Goal: Information Seeking & Learning: Learn about a topic

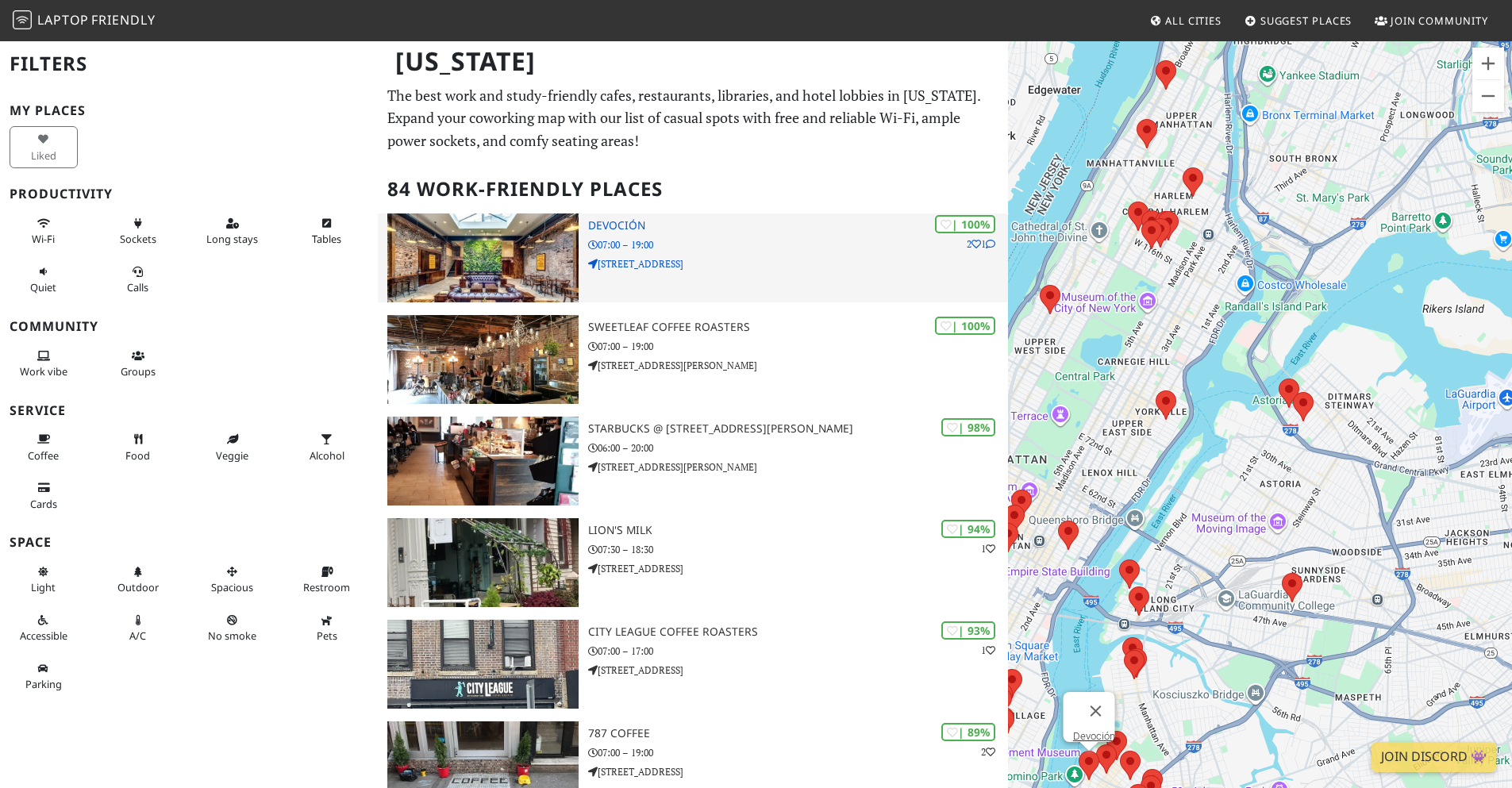
click at [774, 248] on p "07:00 – 19:00" at bounding box center [798, 245] width 420 height 15
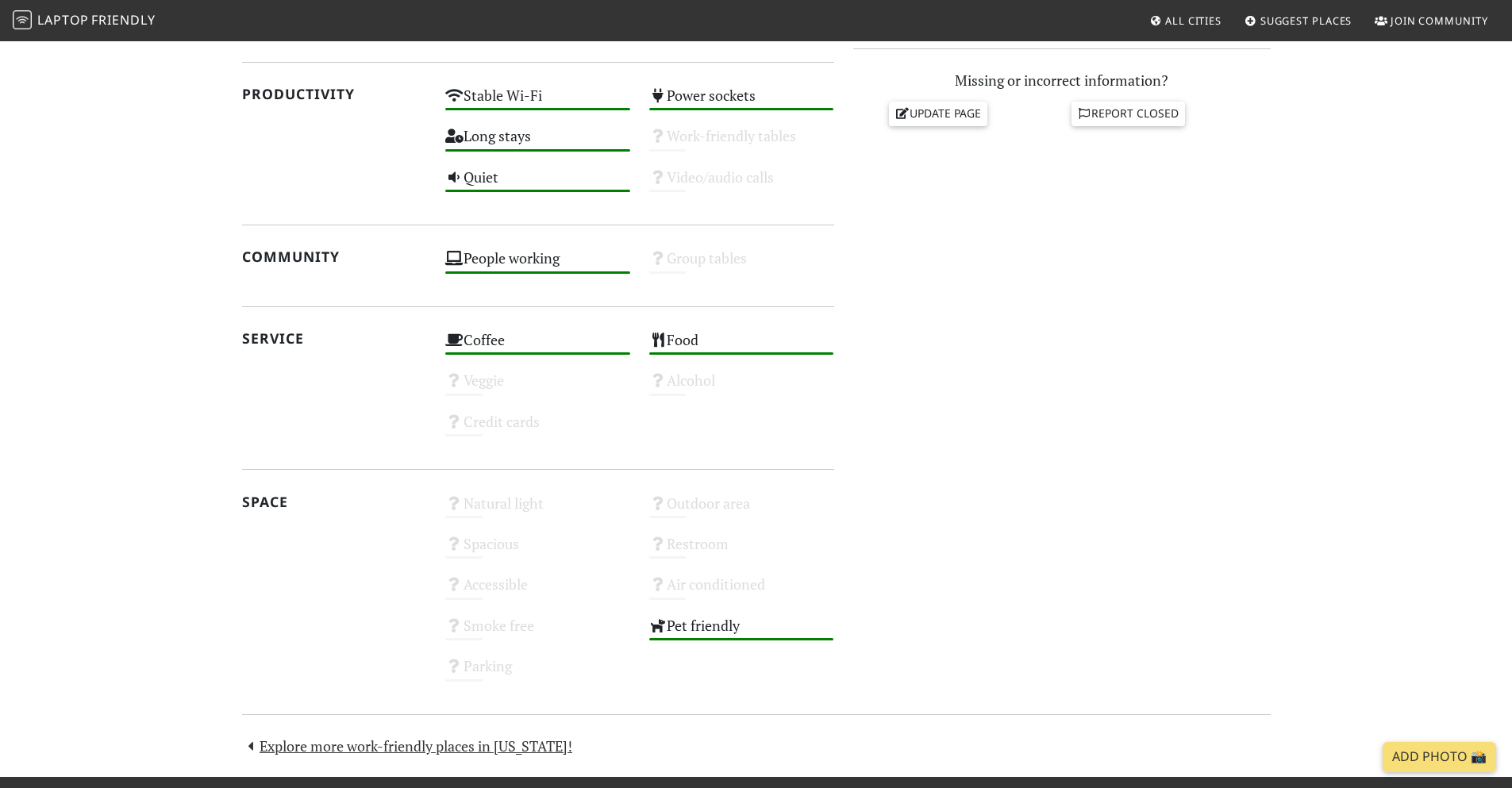
scroll to position [741, 0]
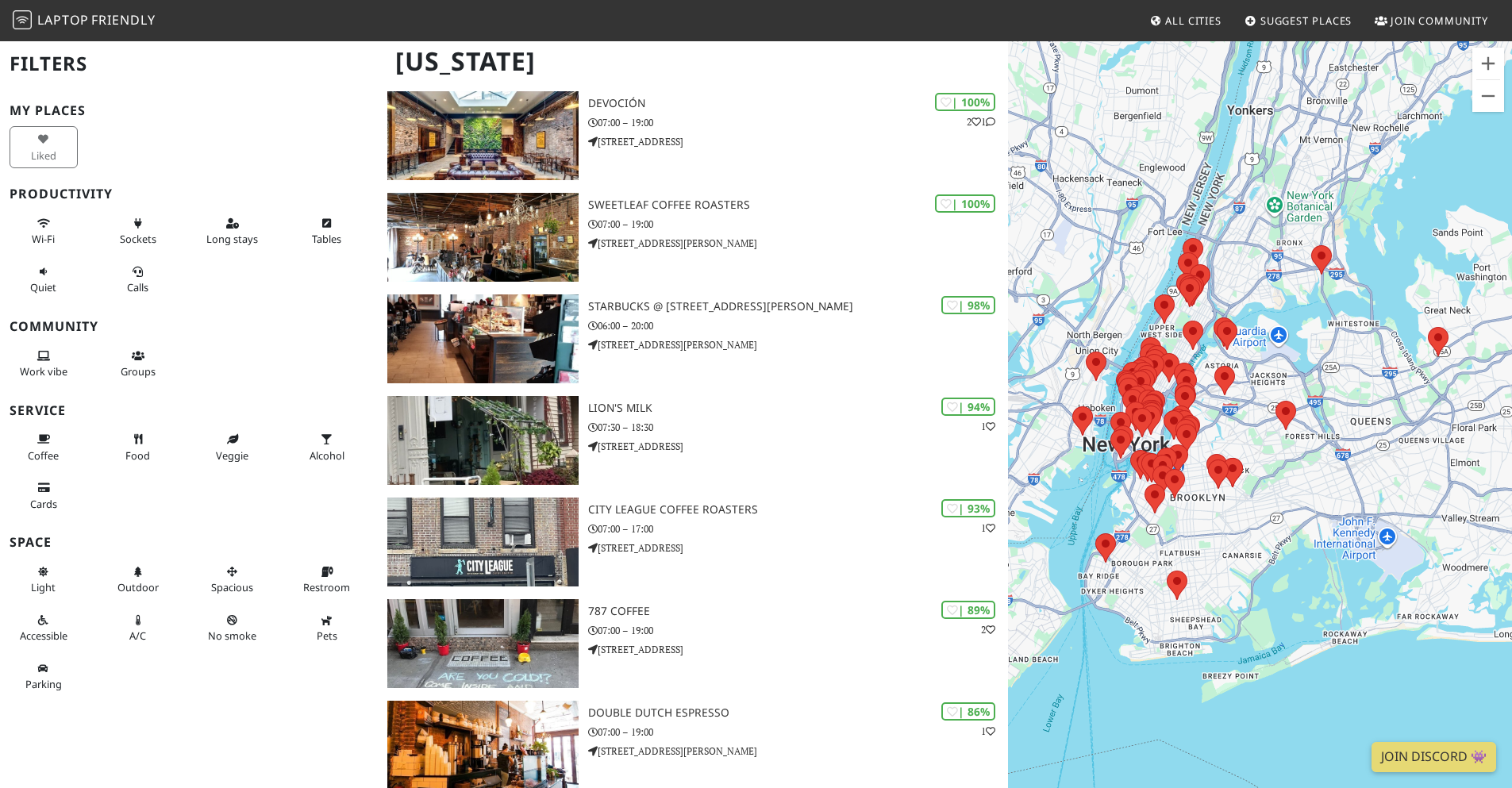
scroll to position [318, 0]
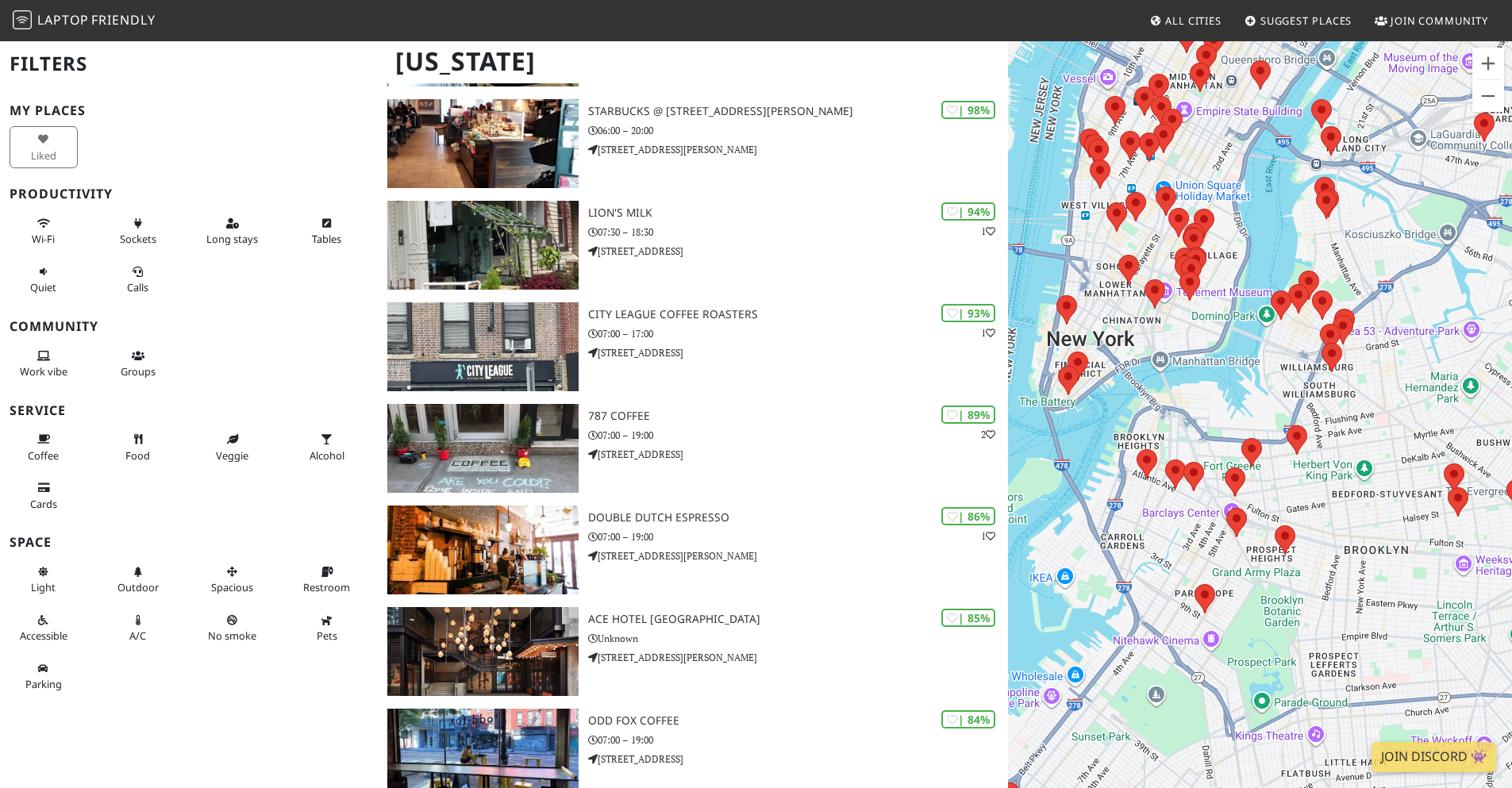
drag, startPoint x: 1047, startPoint y: 431, endPoint x: 1283, endPoint y: 438, distance: 236.1
click at [1262, 438] on img at bounding box center [1252, 453] width 20 height 30
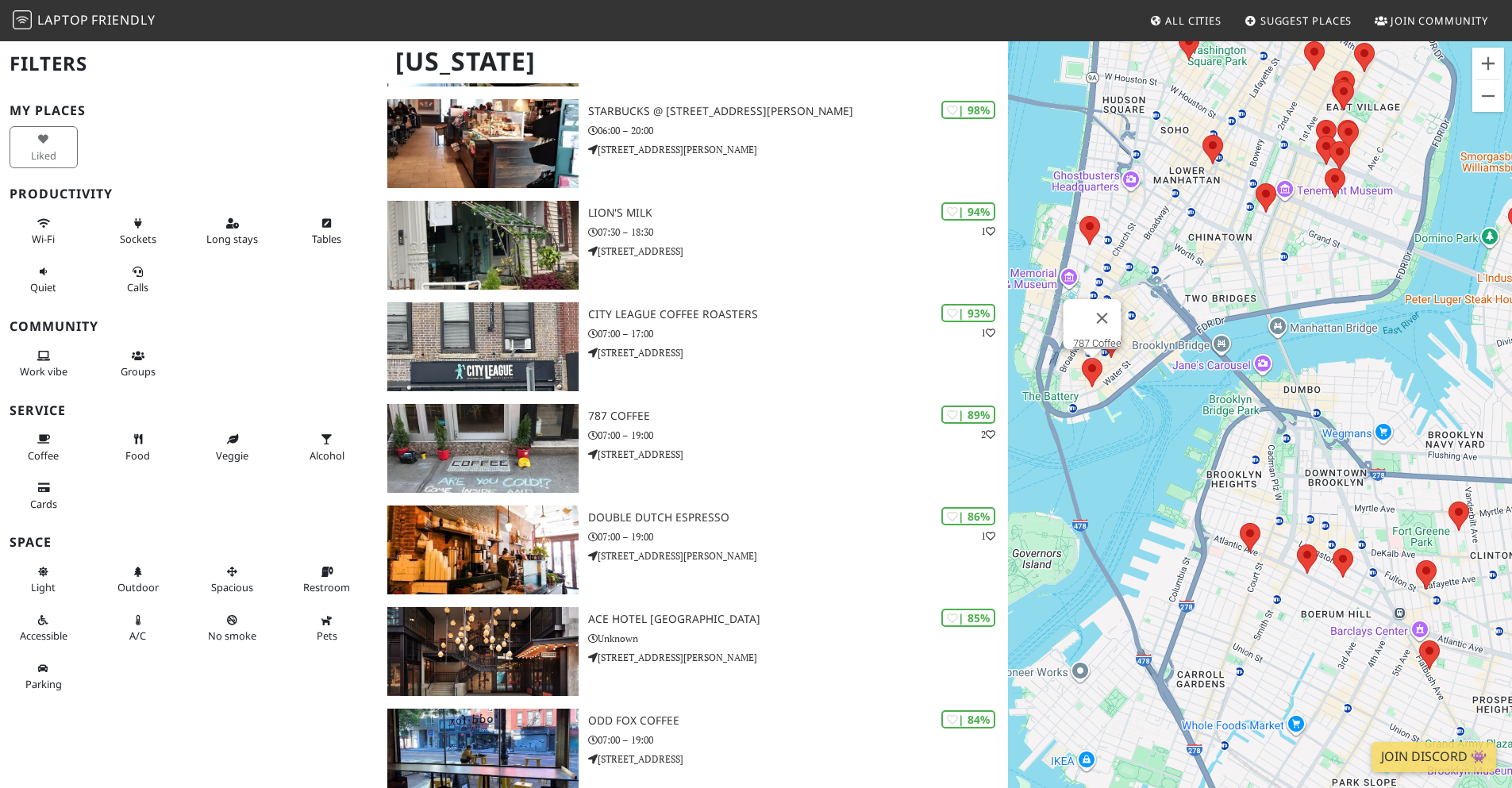
click at [1082, 358] on area at bounding box center [1082, 358] width 0 height 0
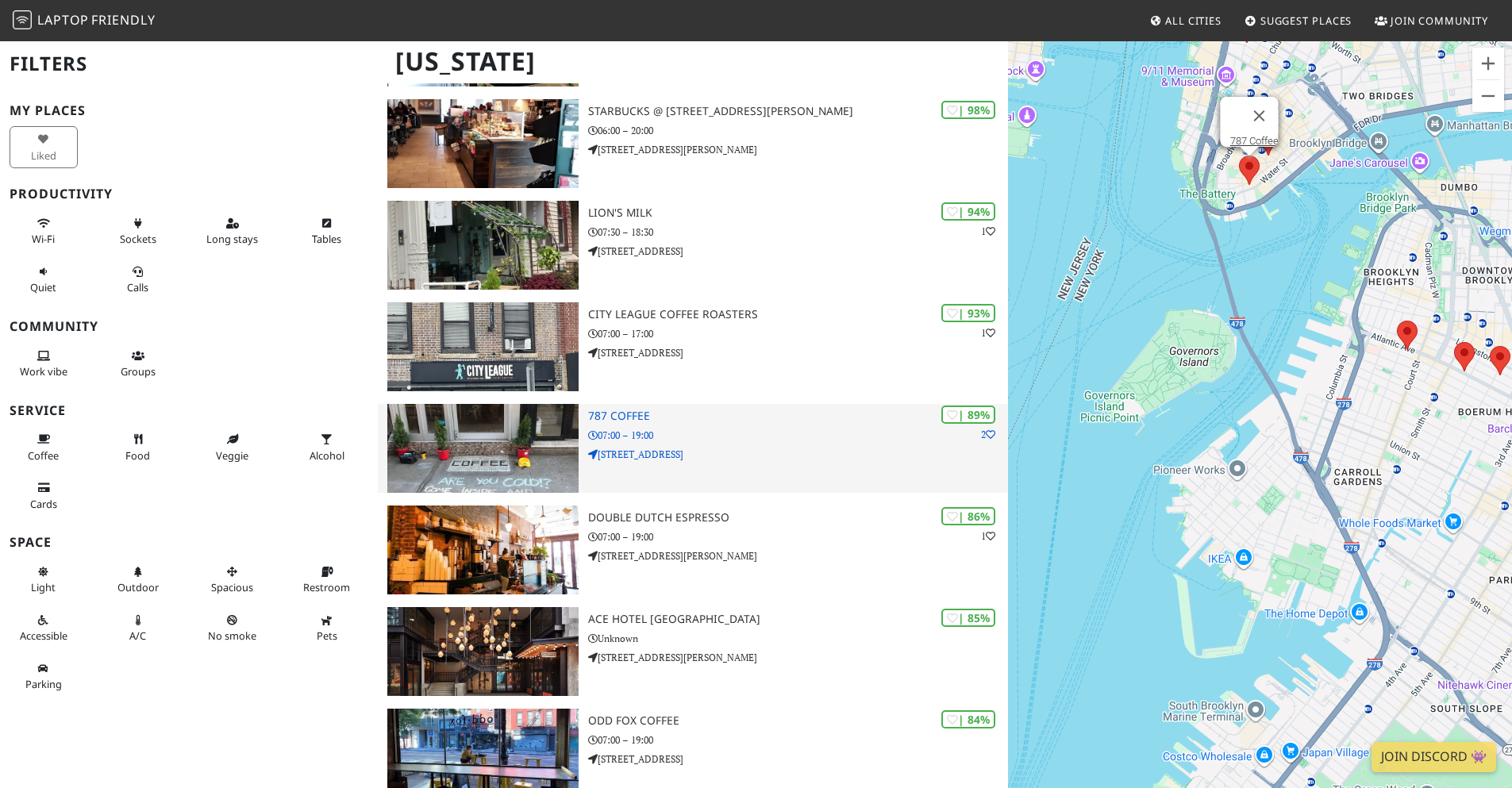
click at [689, 428] on p "07:00 – 19:00" at bounding box center [798, 435] width 420 height 15
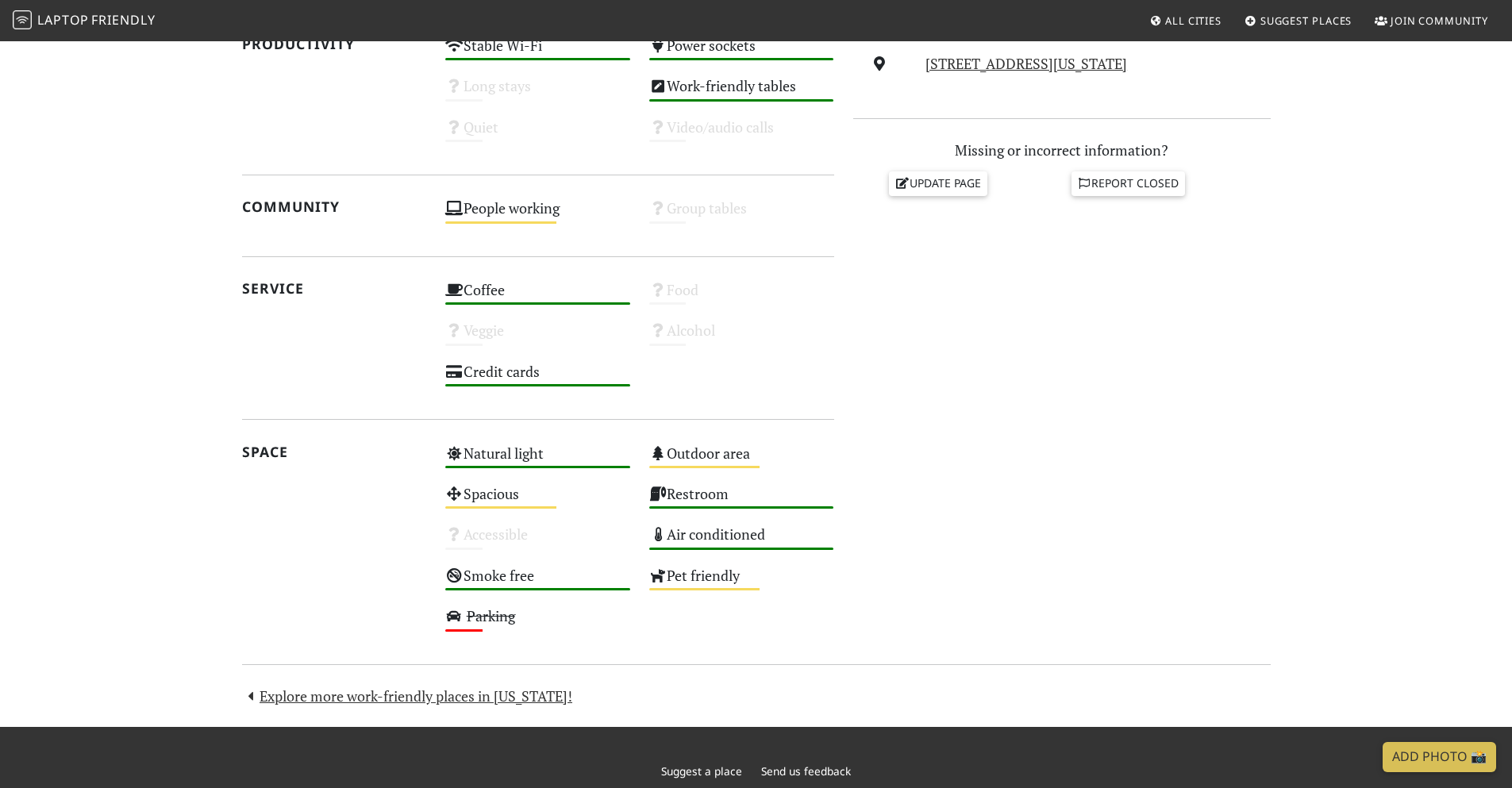
scroll to position [723, 0]
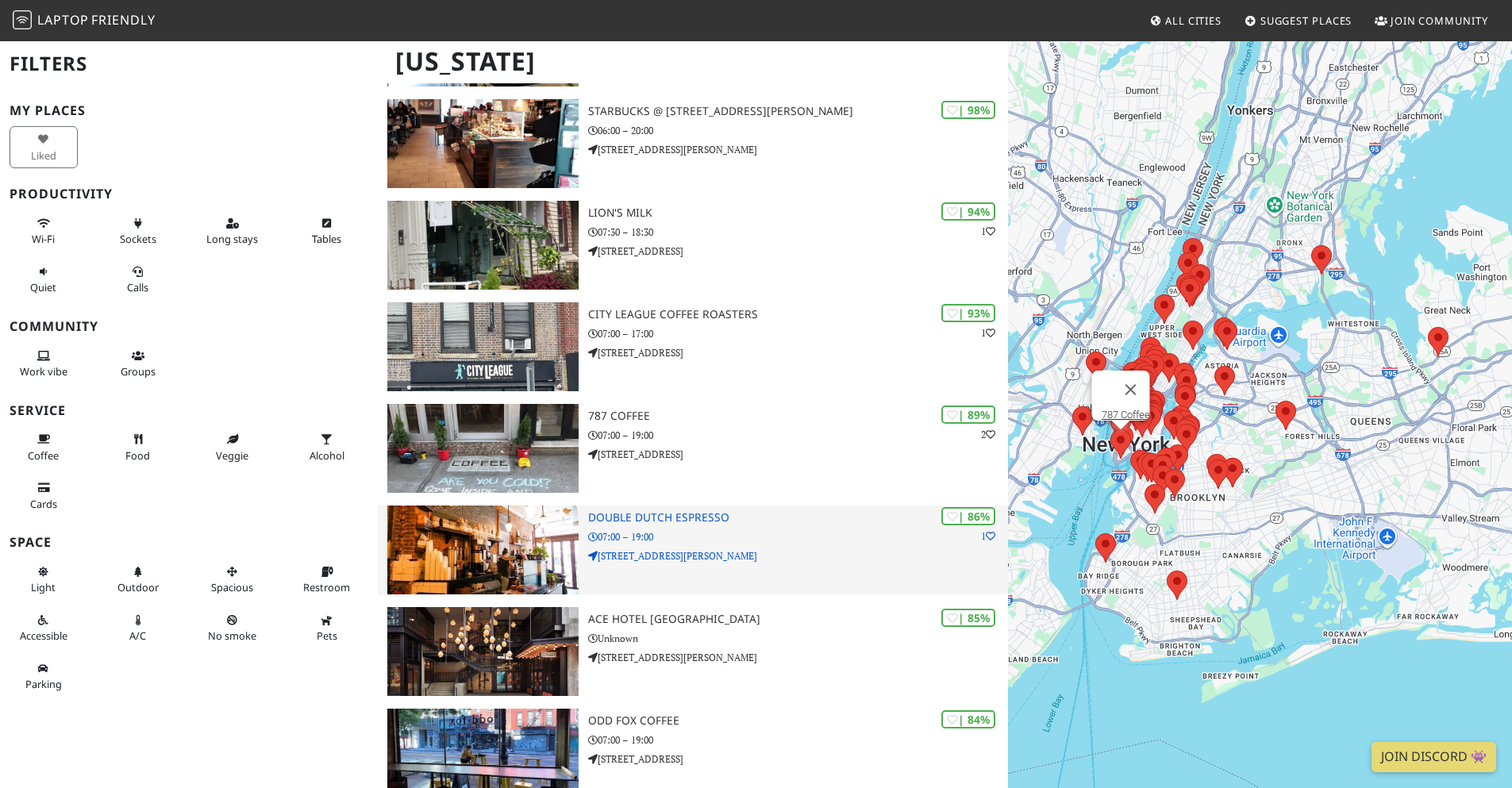
scroll to position [318, 0]
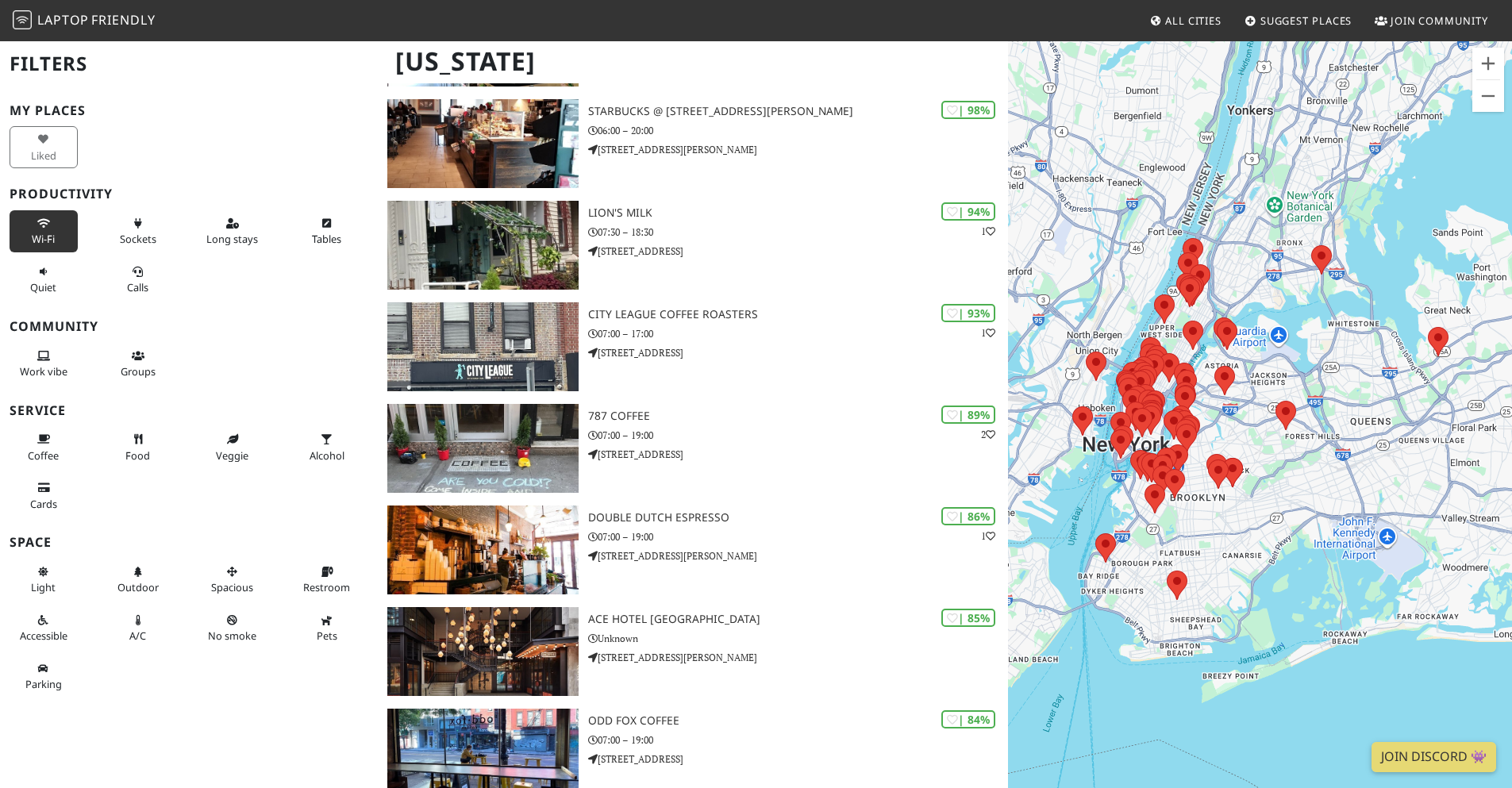
click at [37, 248] on button "Wi-Fi" at bounding box center [43, 232] width 68 height 42
click at [201, 225] on button "Long stays" at bounding box center [233, 232] width 68 height 42
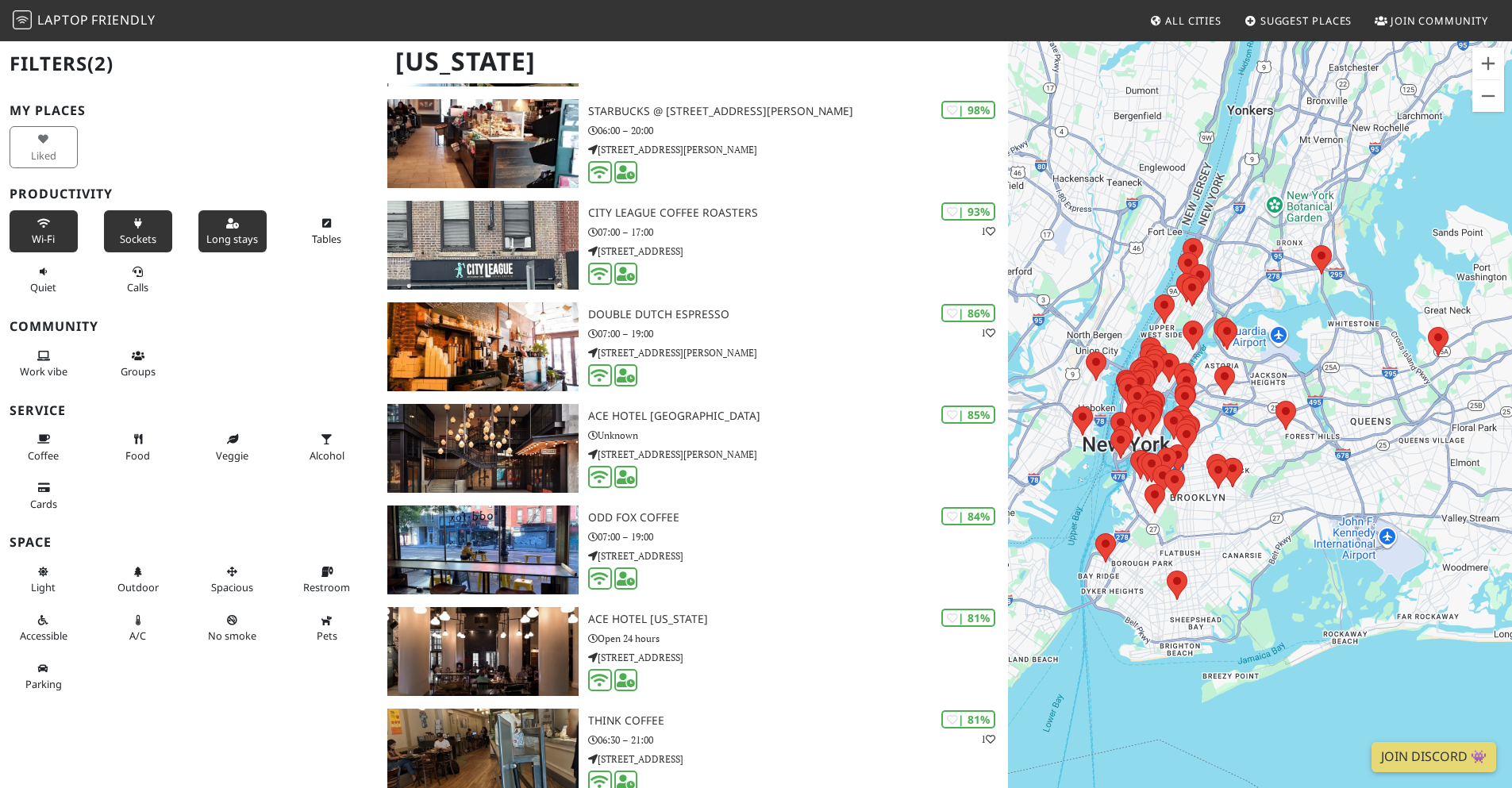
click at [110, 235] on button "Sockets" at bounding box center [139, 232] width 68 height 42
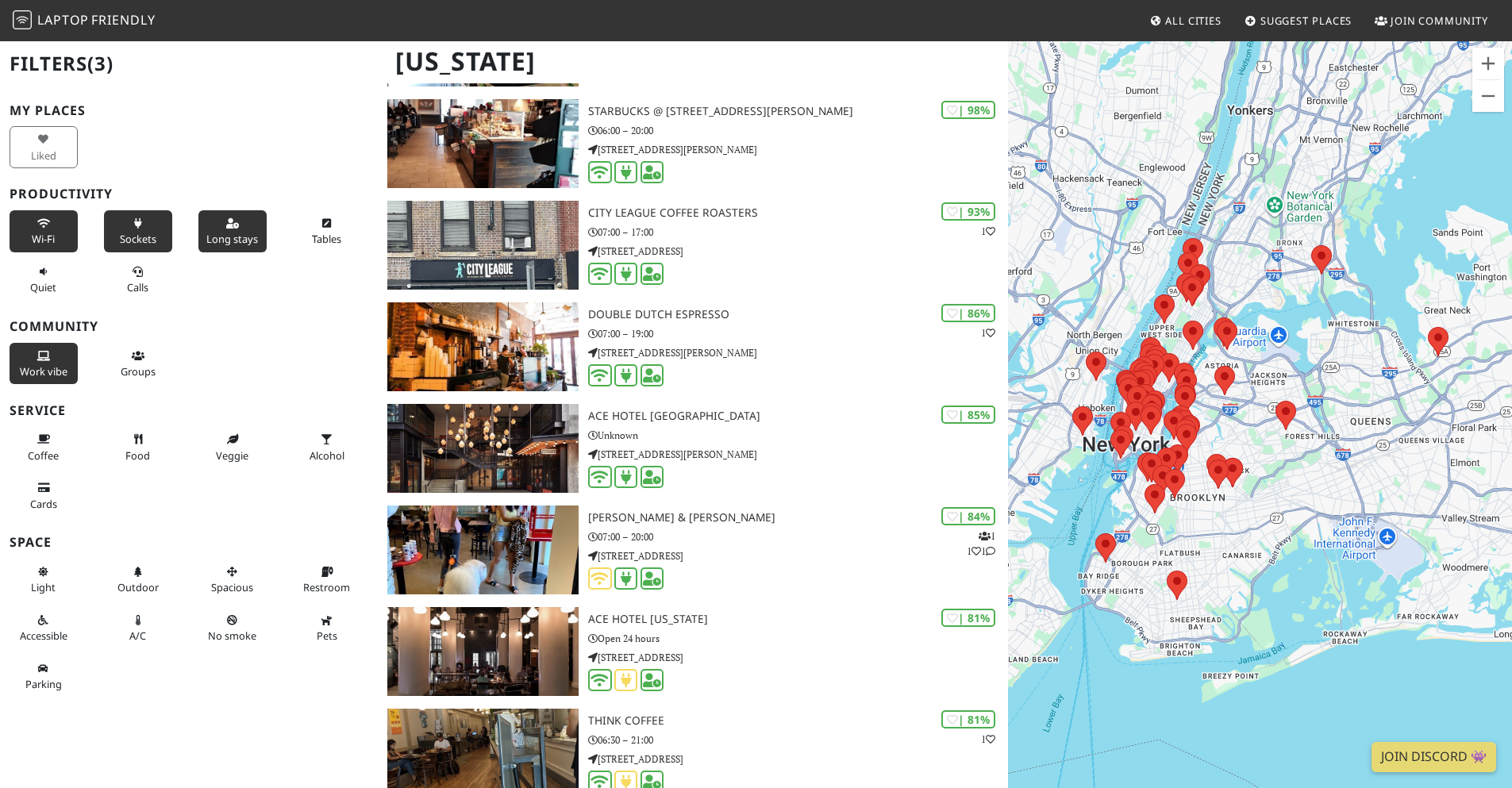
click at [42, 361] on button "Work vibe" at bounding box center [43, 364] width 68 height 42
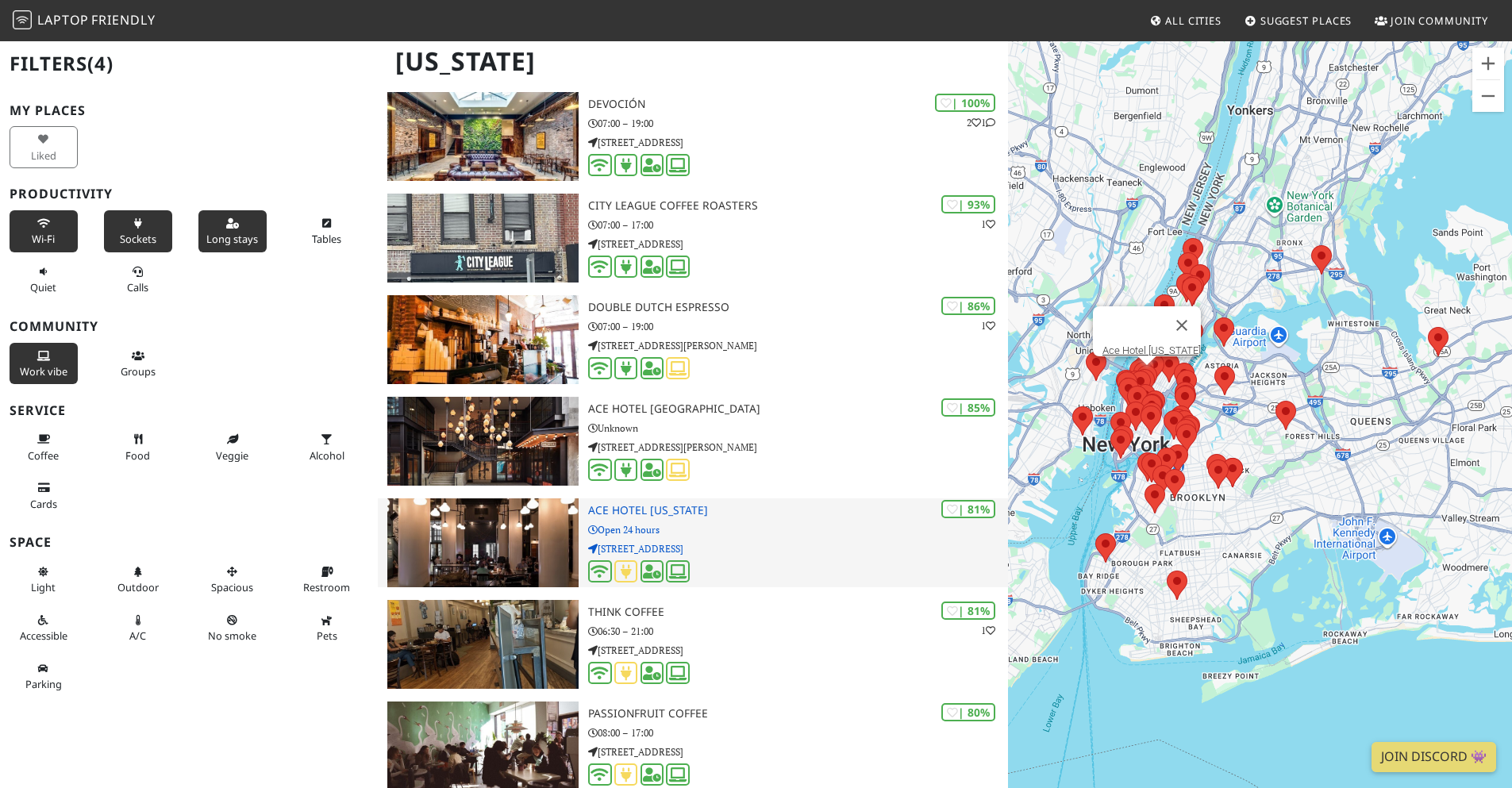
scroll to position [0, 0]
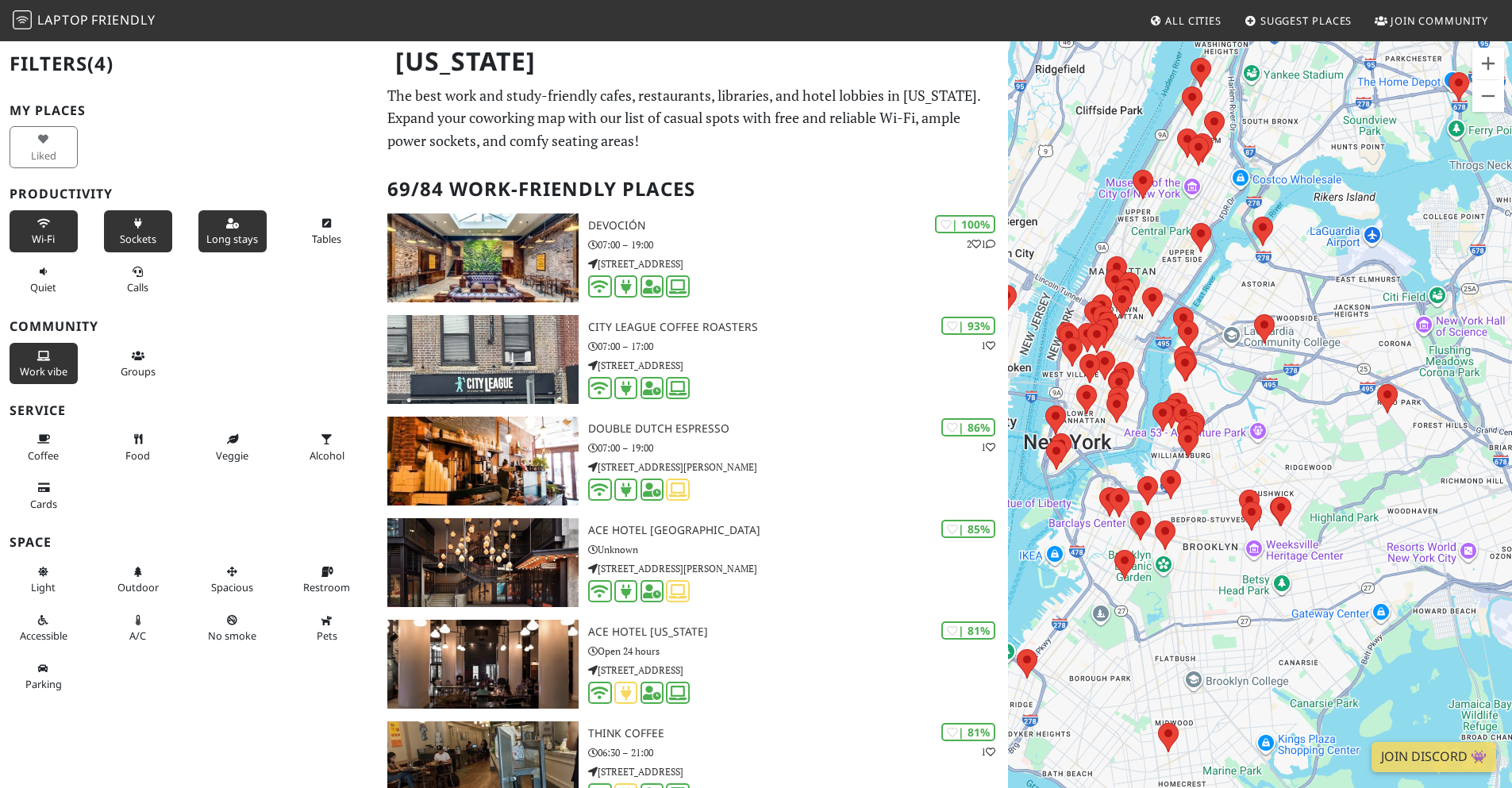
drag, startPoint x: 1209, startPoint y: 448, endPoint x: 1229, endPoint y: 440, distance: 21.5
click at [1244, 448] on div at bounding box center [1260, 433] width 504 height 788
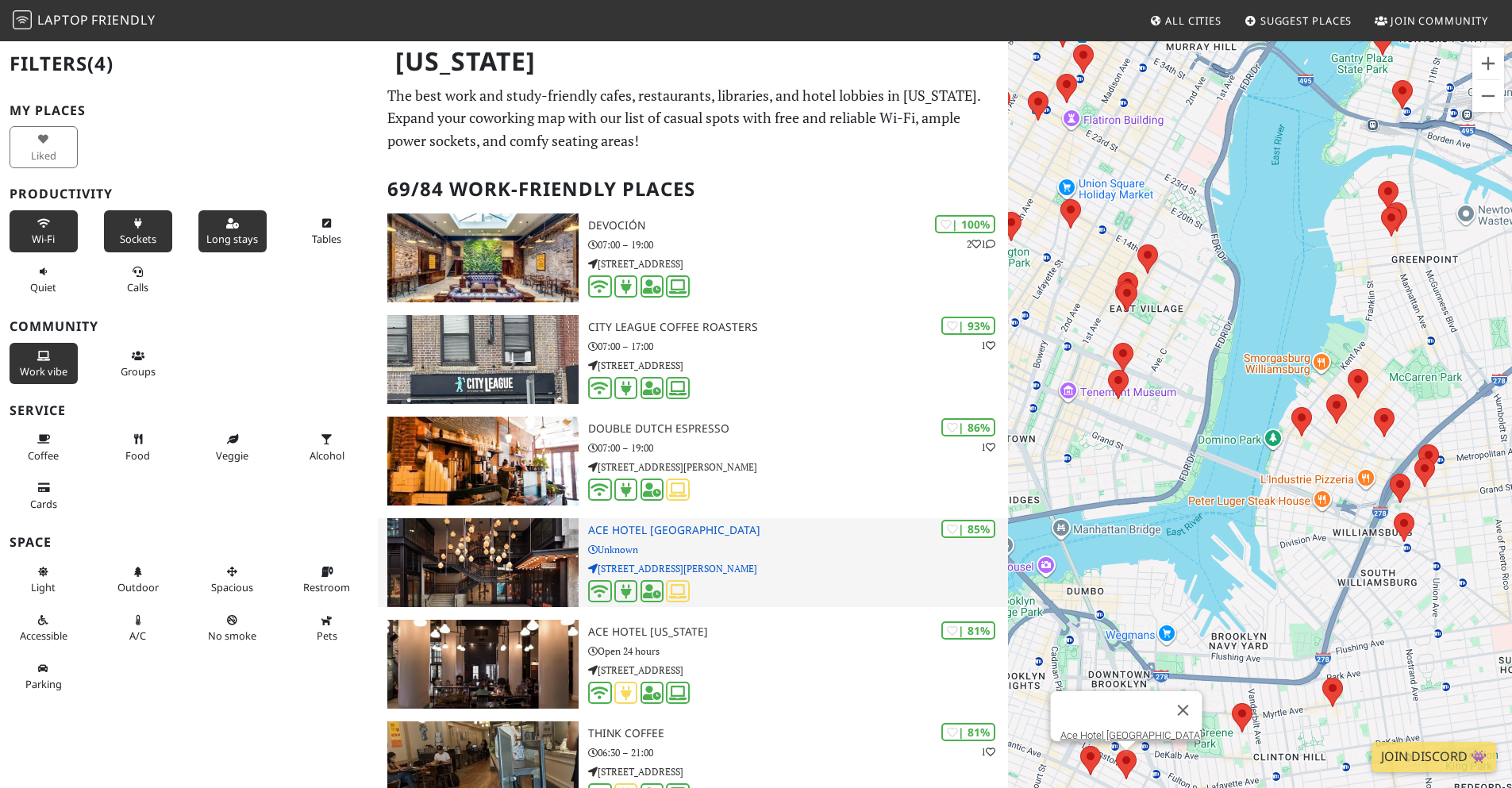
click at [739, 564] on p "252 Schermerhorn St" at bounding box center [798, 569] width 420 height 15
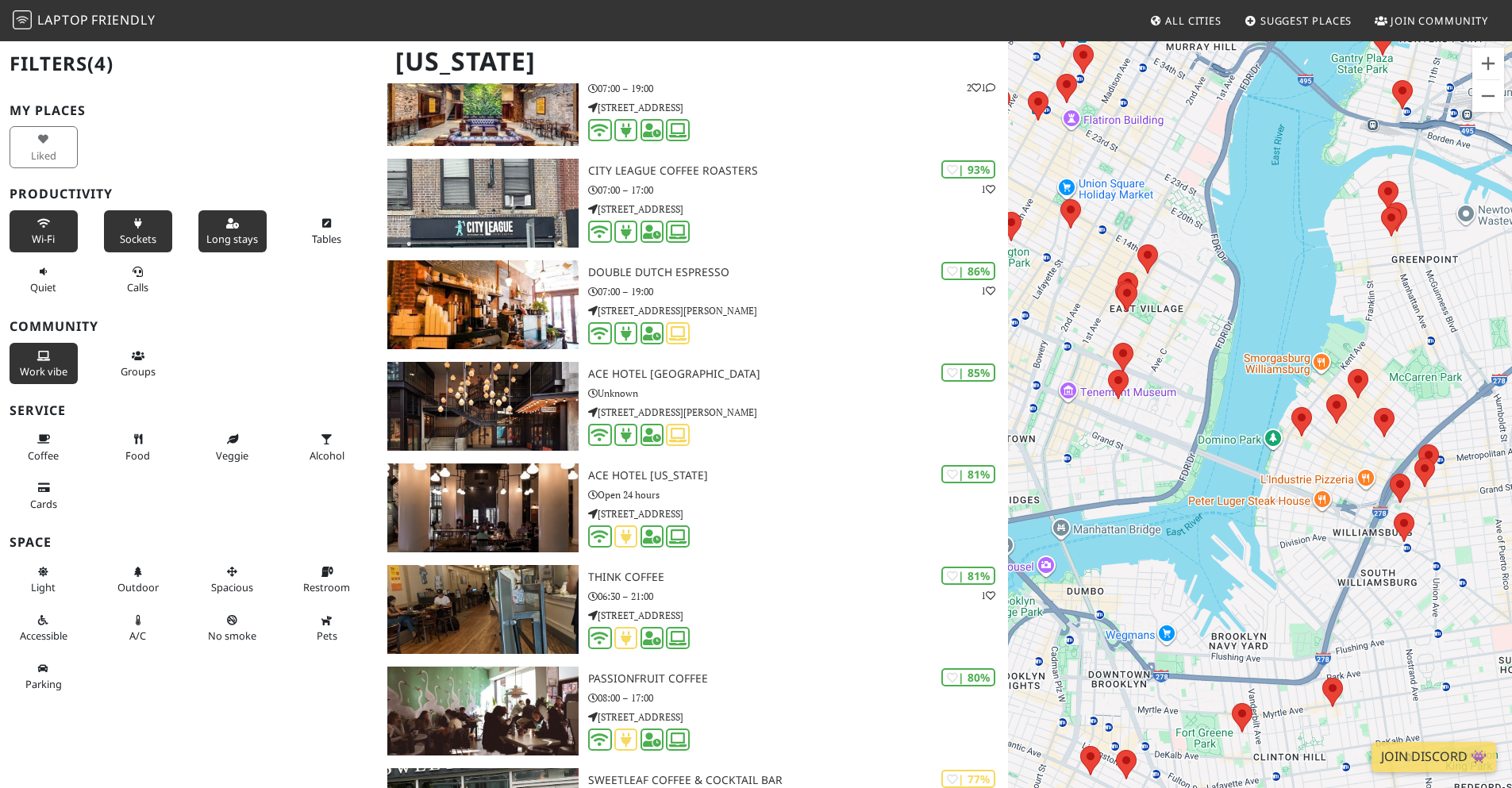
scroll to position [212, 0]
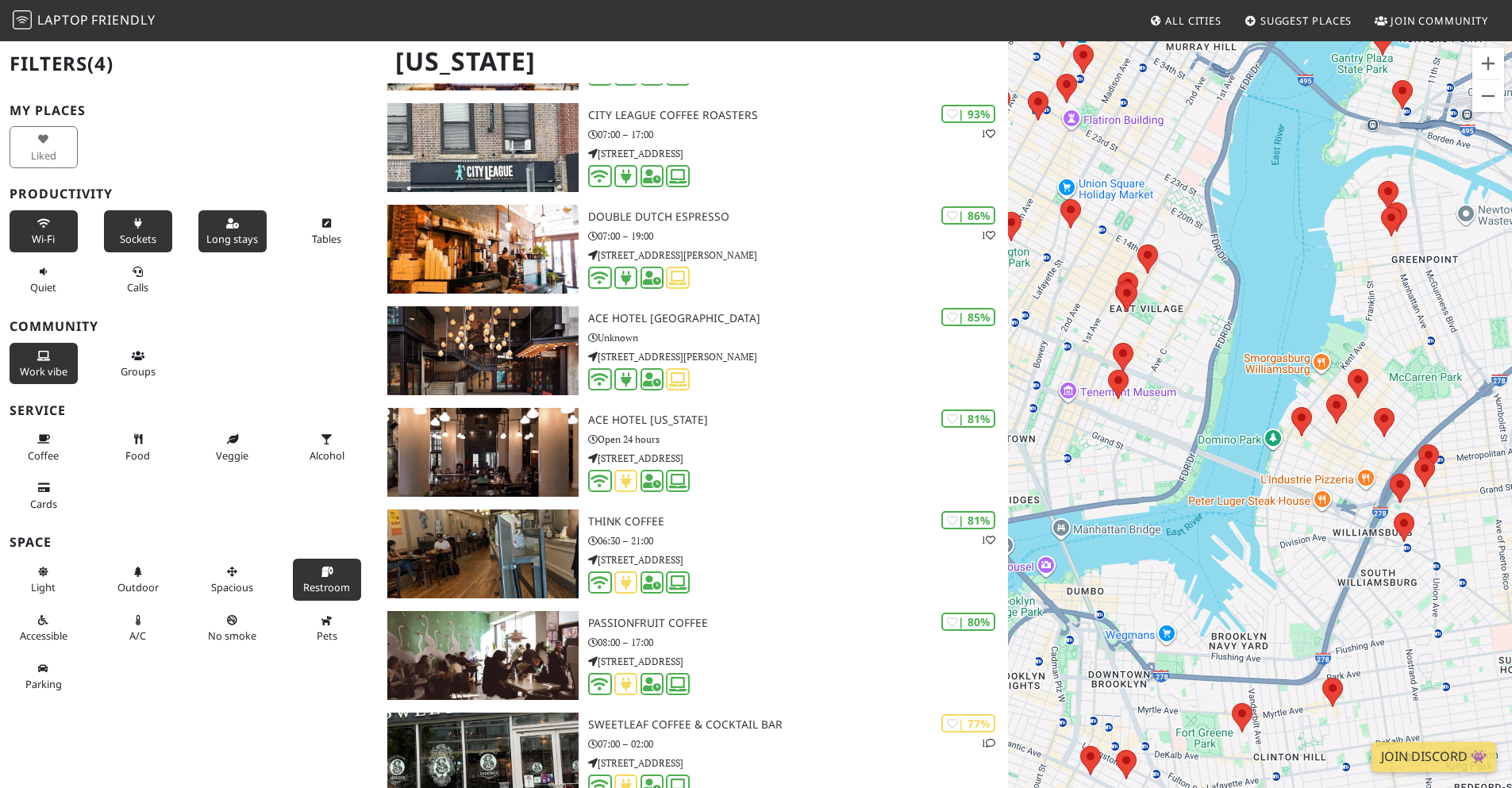
click at [322, 578] on button "Restroom" at bounding box center [327, 580] width 68 height 42
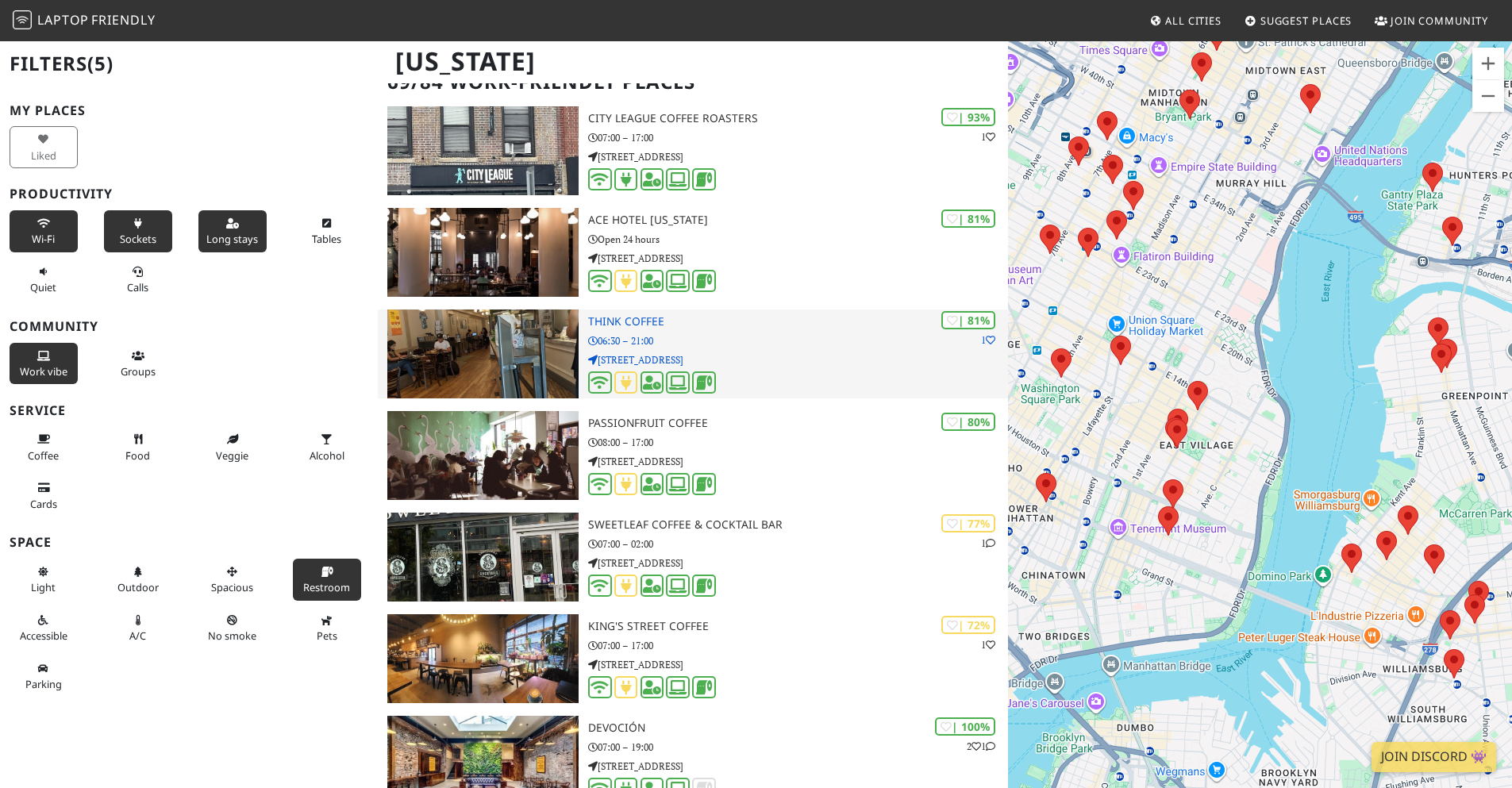
scroll to position [0, 0]
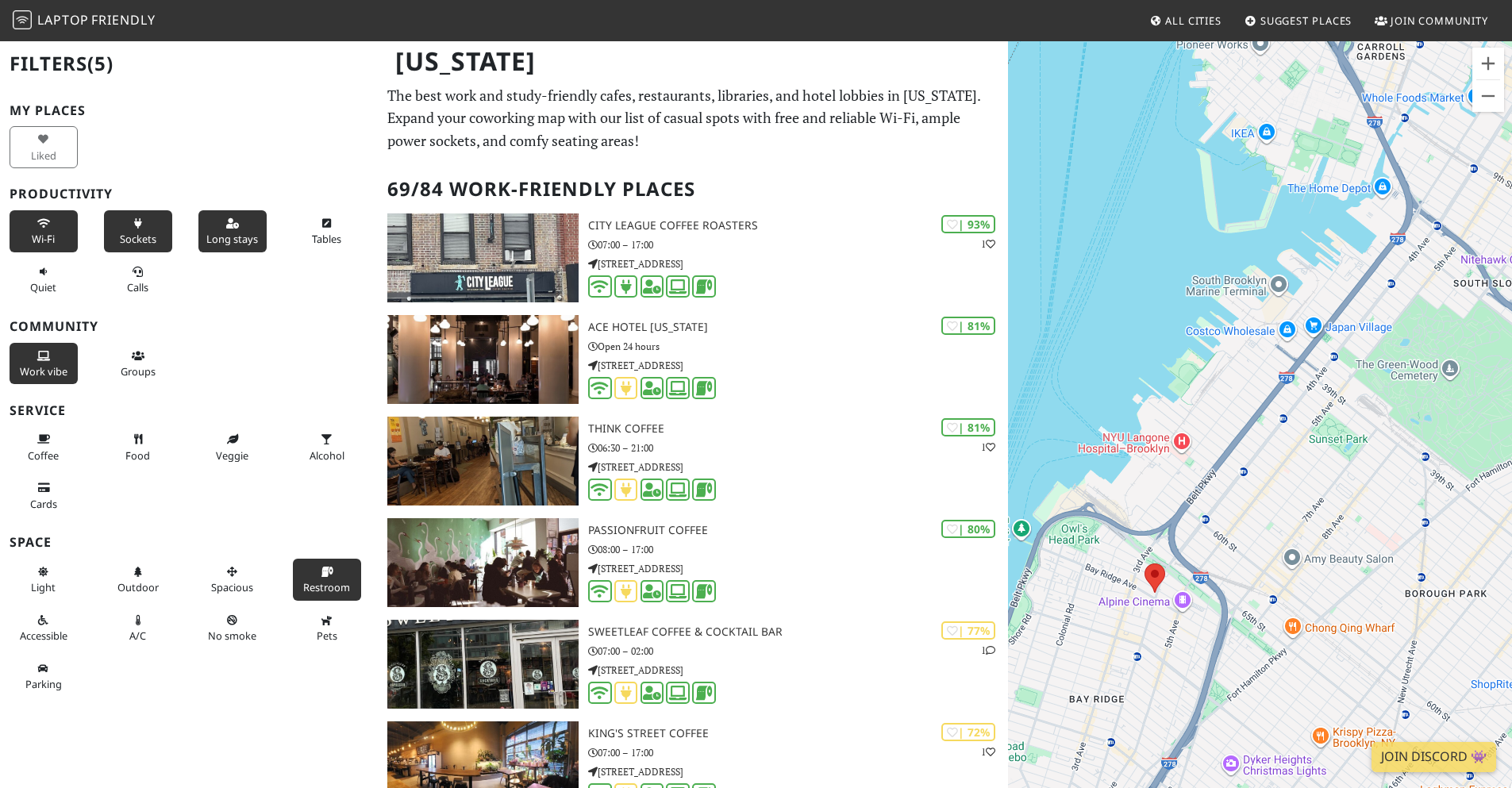
drag, startPoint x: 1153, startPoint y: 503, endPoint x: 1177, endPoint y: 309, distance: 195.5
click at [1177, 309] on div at bounding box center [1260, 433] width 504 height 788
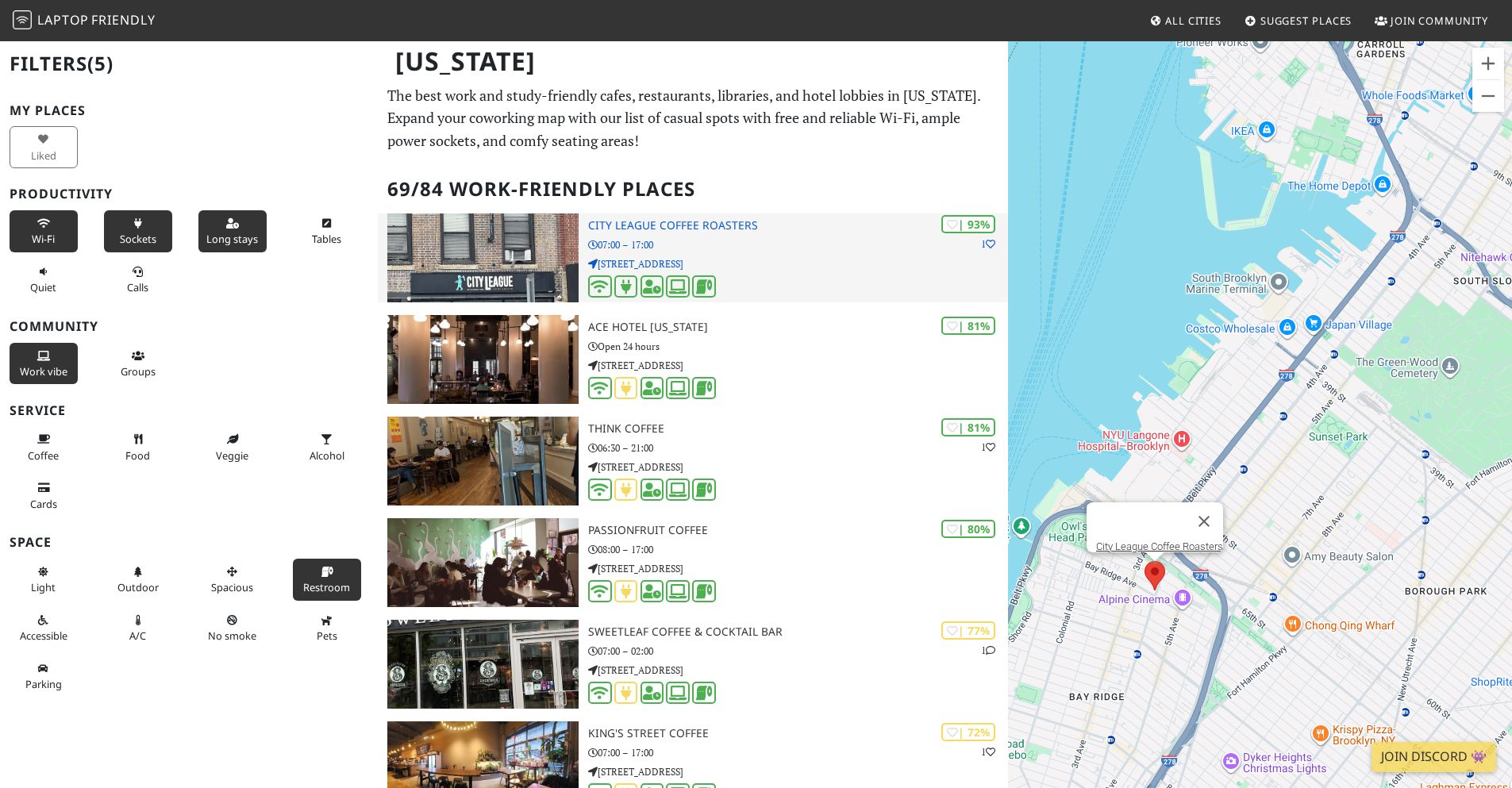
click at [763, 235] on div "| 93% 1 City League Coffee Roasters 07:00 – 17:00 6808 4th Ave" at bounding box center [798, 258] width 420 height 89
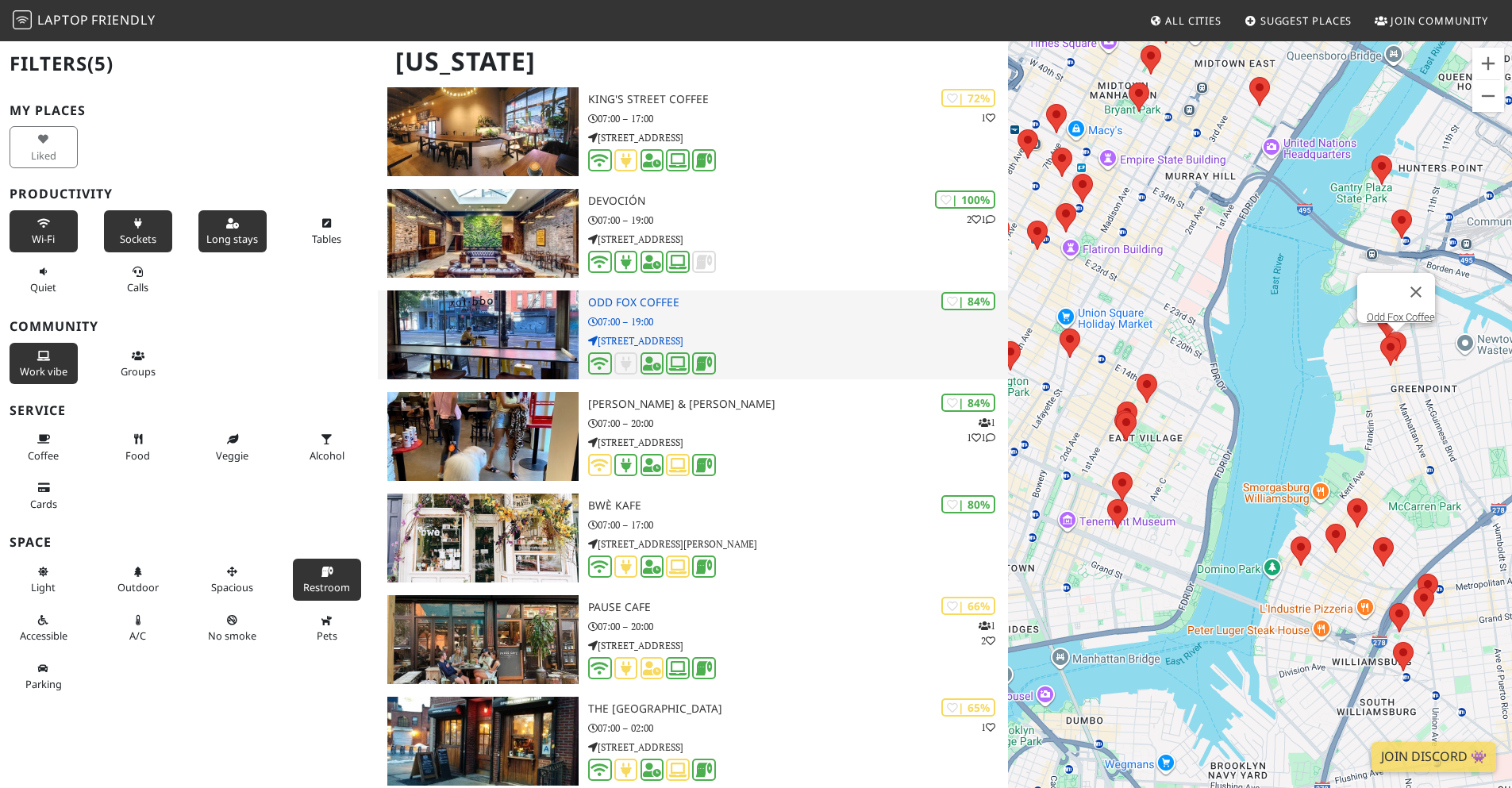
scroll to position [635, 0]
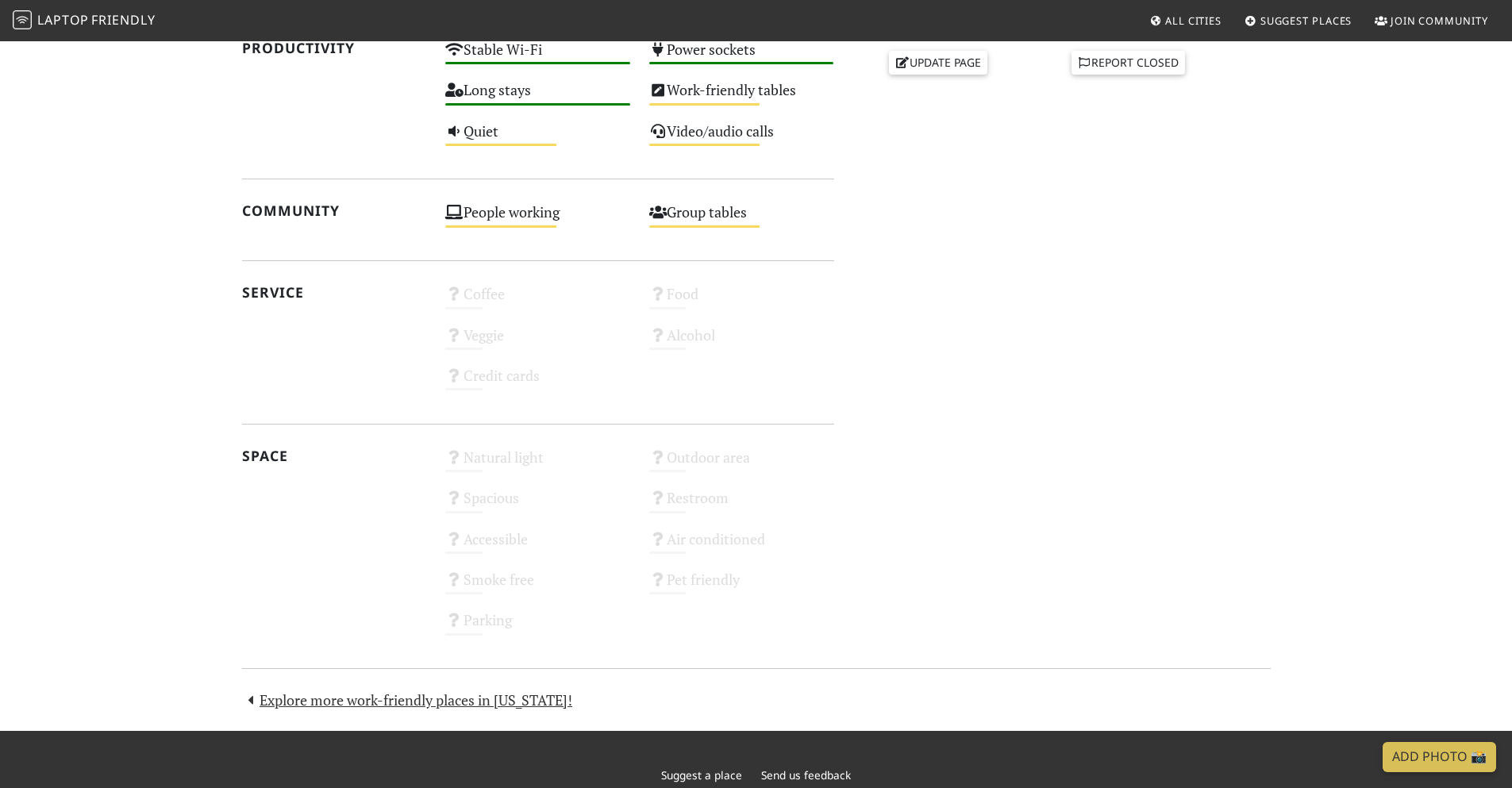
scroll to position [635, 0]
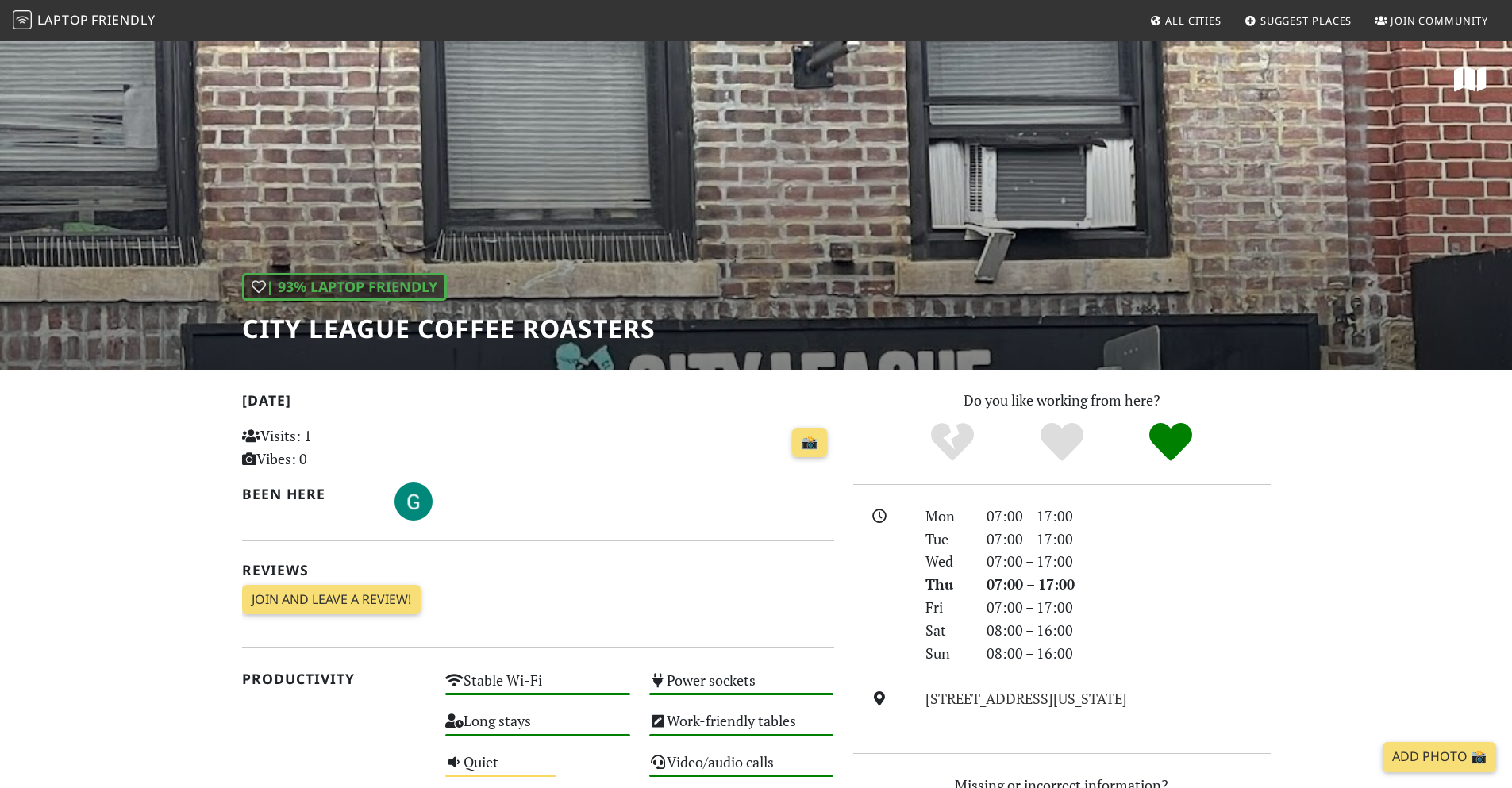
click at [746, 196] on div "| 93% Laptop Friendly City League Coffee Roasters" at bounding box center [756, 204] width 1512 height 330
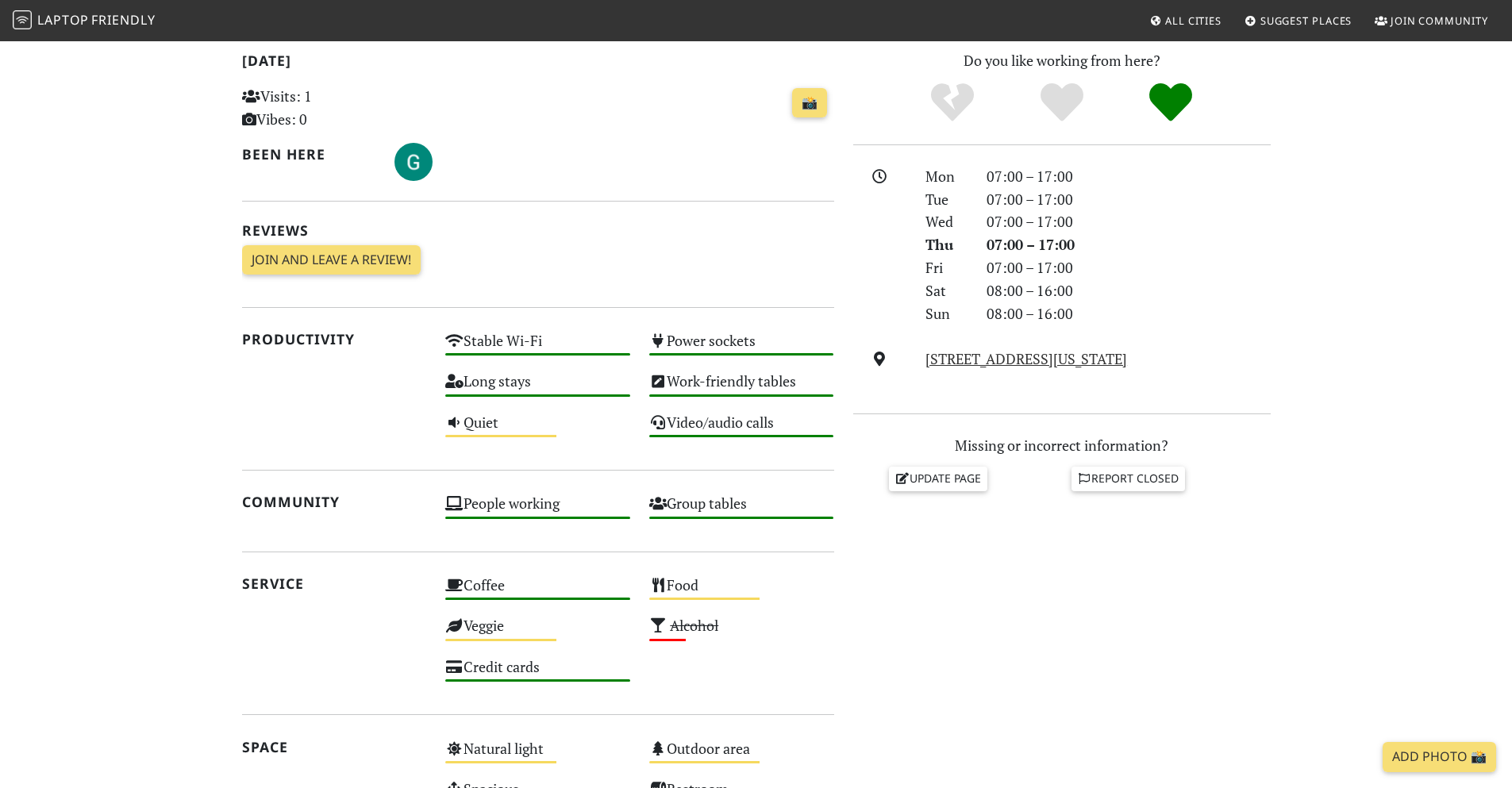
scroll to position [194, 0]
